Goal: Navigation & Orientation: Find specific page/section

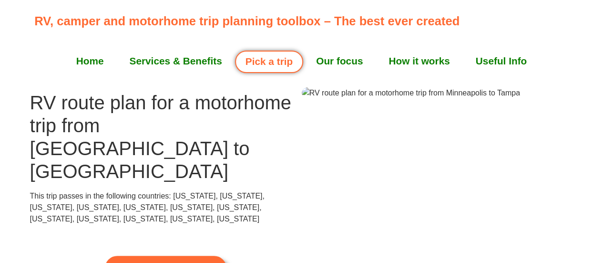
click at [189, 262] on span "Explore this trip" at bounding box center [165, 268] width 73 height 10
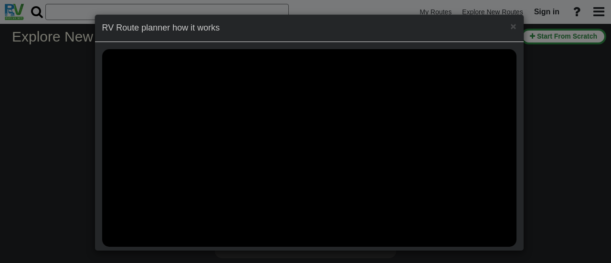
select select "number:2"
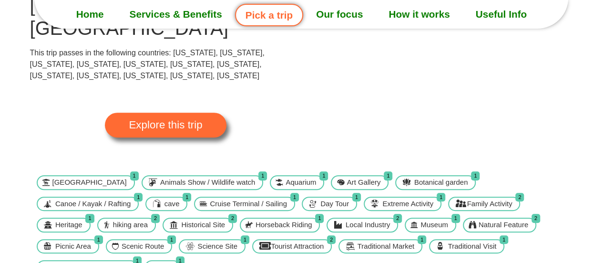
scroll to position [191, 0]
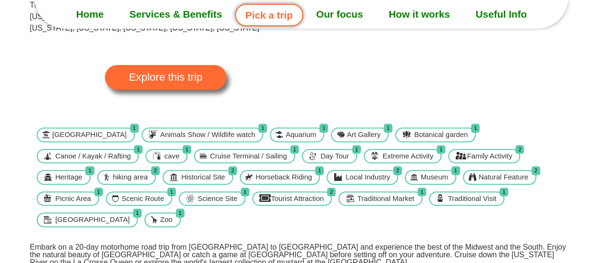
drag, startPoint x: 247, startPoint y: 113, endPoint x: 253, endPoint y: 142, distance: 29.2
click at [242, 160] on body "RV, camper and motorhome trip planning toolbox – The best ever created Home Ser…" at bounding box center [301, 208] width 603 height 798
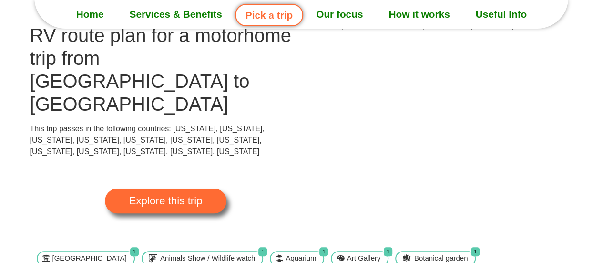
scroll to position [48, 0]
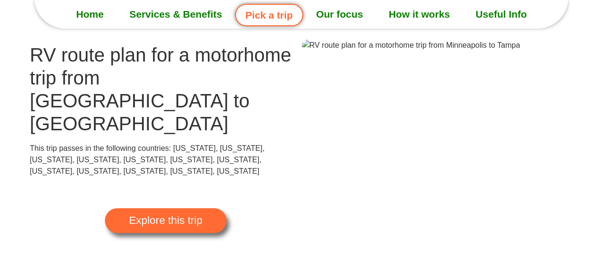
click at [584, 133] on section "RV route plan for a motorhome trip from [GEOGRAPHIC_DATA] to [GEOGRAPHIC_DATA] …" at bounding box center [301, 152] width 603 height 224
click at [520, 51] on img at bounding box center [411, 45] width 218 height 11
click at [268, 177] on div "Explore this trip" at bounding box center [166, 220] width 272 height 87
